Goal: Task Accomplishment & Management: Complete application form

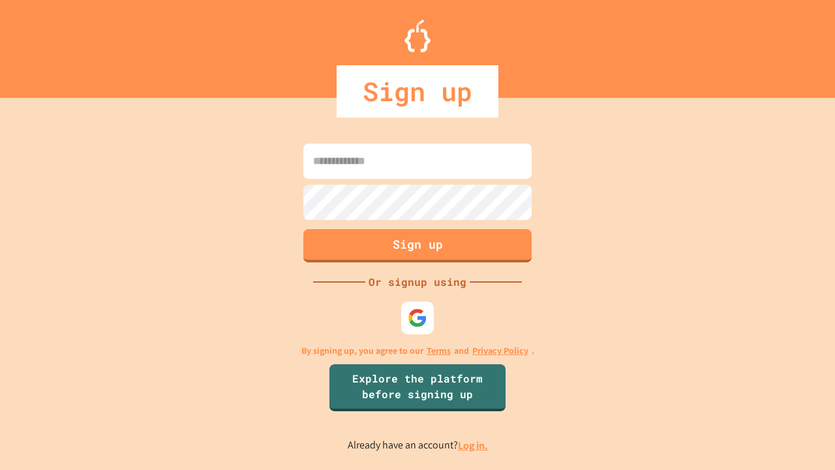
click at [473, 445] on link "Log in." at bounding box center [473, 445] width 30 height 14
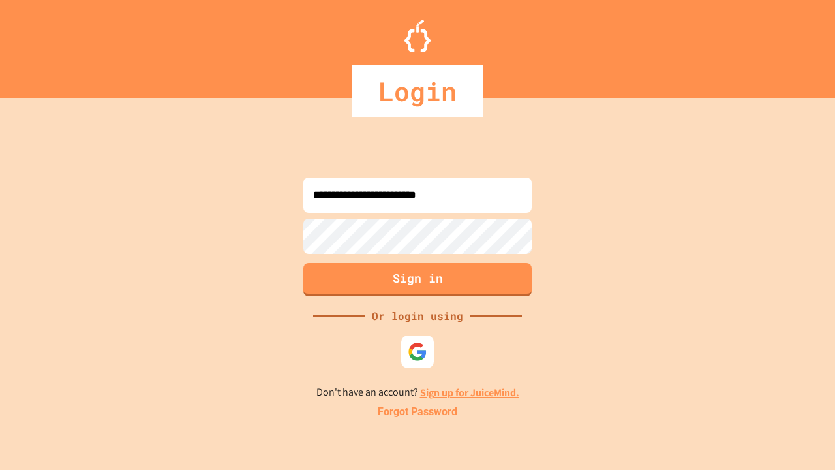
type input "**********"
